Goal: Find specific page/section: Find specific page/section

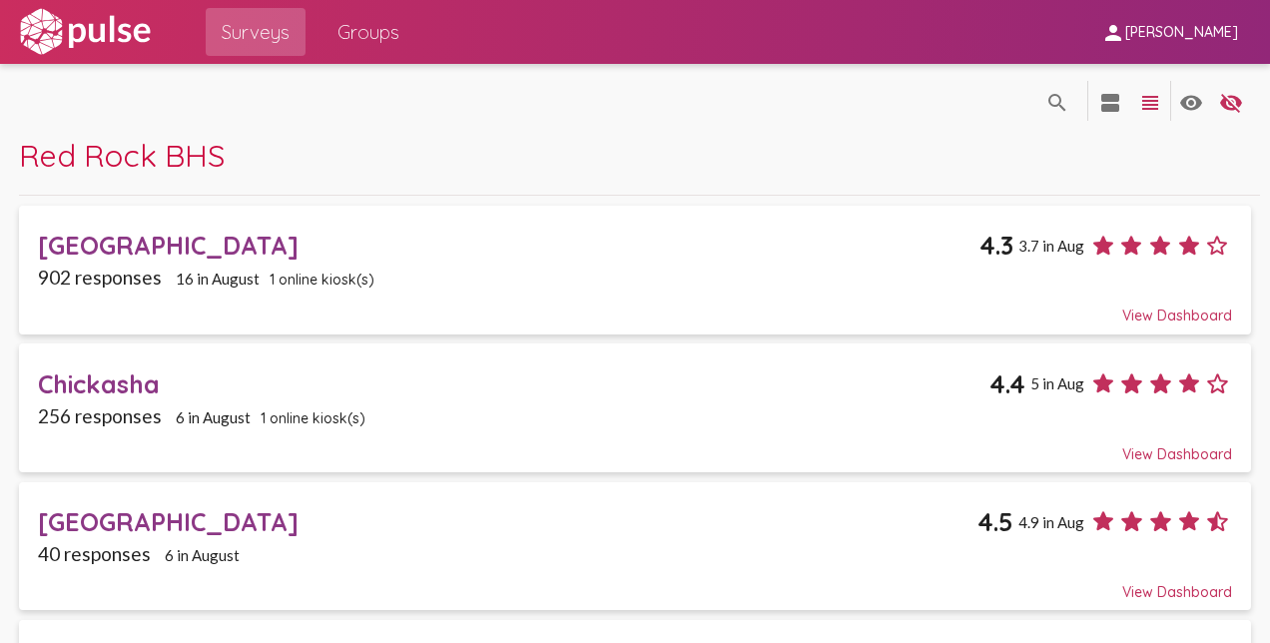
click at [322, 136] on div "Red Rock BHS" at bounding box center [639, 166] width 1241 height 60
click at [517, 162] on div "Red Rock BHS" at bounding box center [639, 166] width 1241 height 60
click at [555, 131] on div "search_off search view_agenda view_headline visibility visibility_off settings" at bounding box center [635, 100] width 1232 height 72
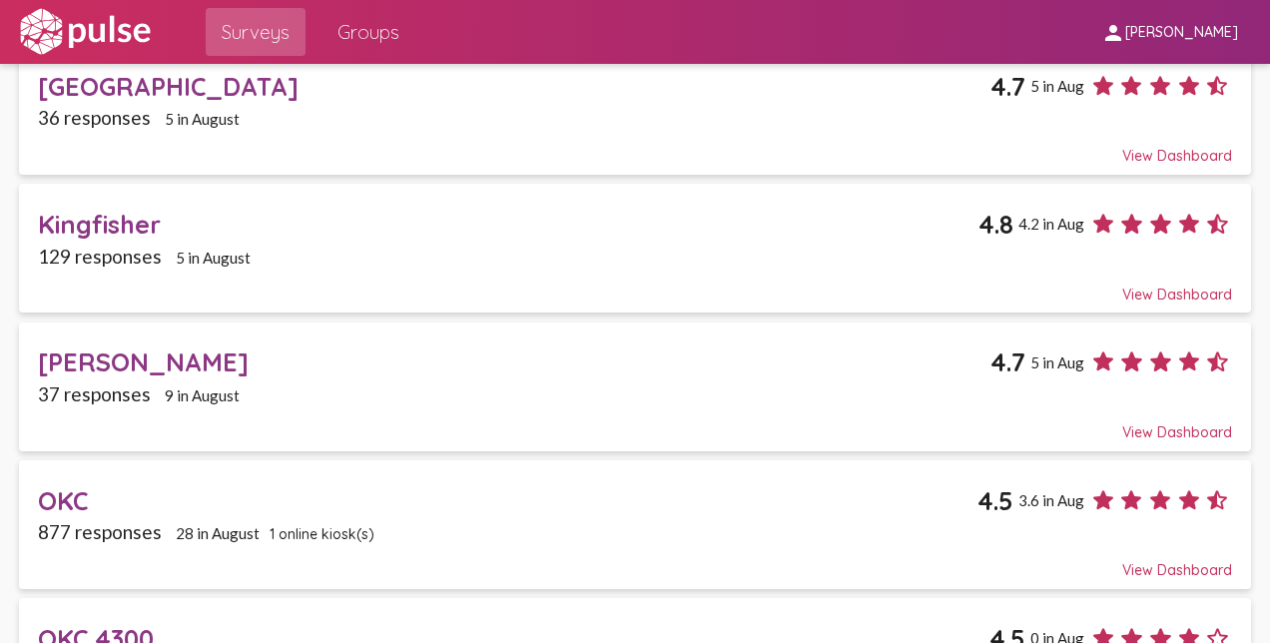
scroll to position [599, 0]
